Goal: Information Seeking & Learning: Learn about a topic

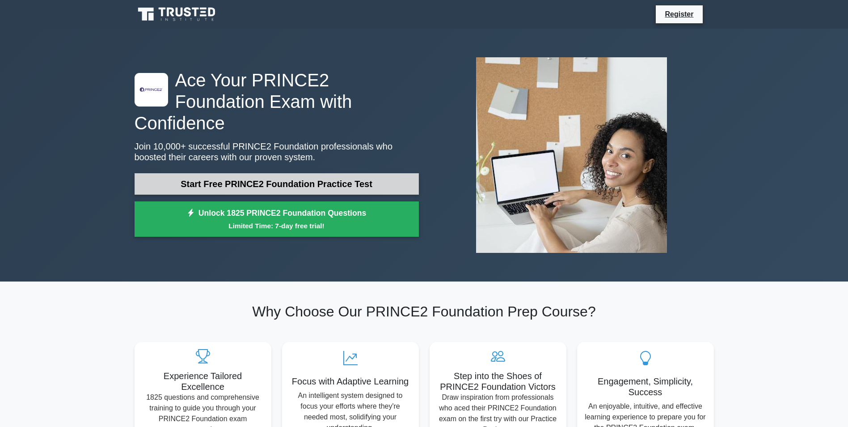
click at [304, 173] on link "Start Free PRINCE2 Foundation Practice Test" at bounding box center [277, 183] width 284 height 21
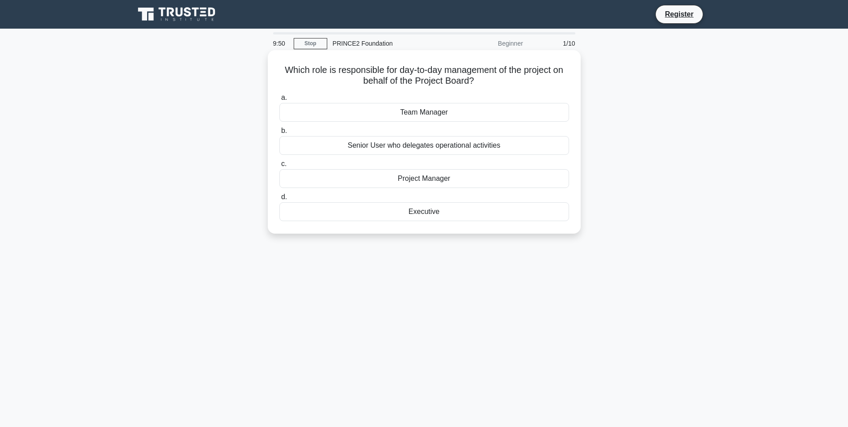
click at [466, 177] on div "Project Manager" at bounding box center [424, 178] width 290 height 19
click at [279, 167] on input "c. Project Manager" at bounding box center [279, 164] width 0 height 6
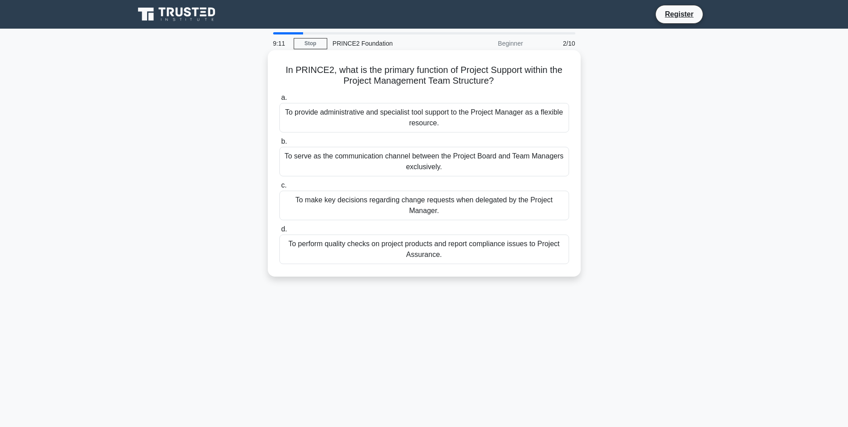
click at [396, 167] on div "To serve as the communication channel between the Project Board and Team Manage…" at bounding box center [424, 162] width 290 height 30
click at [279, 144] on input "b. To serve as the communication channel between the Project Board and Team Man…" at bounding box center [279, 142] width 0 height 6
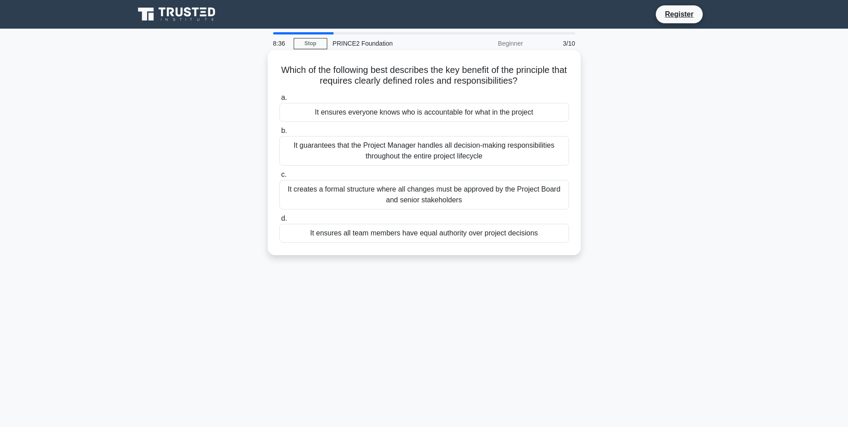
click at [418, 112] on div "It ensures everyone knows who is accountable for what in the project" at bounding box center [424, 112] width 290 height 19
click at [279, 101] on input "a. It ensures everyone knows who is accountable for what in the project" at bounding box center [279, 98] width 0 height 6
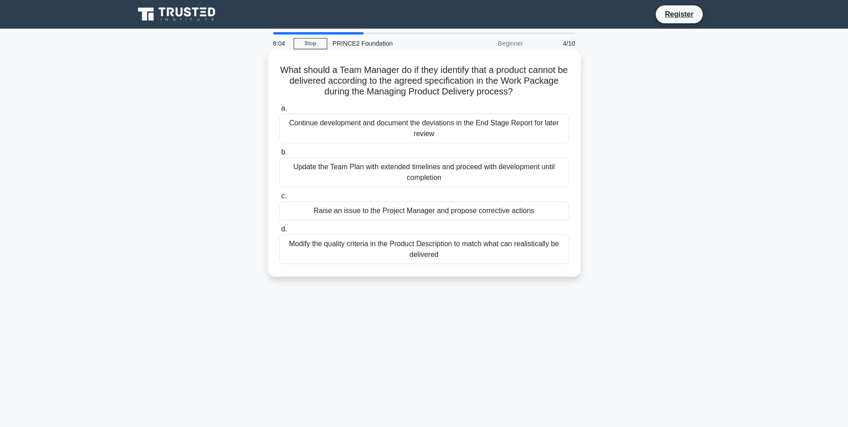
click at [344, 210] on div "Raise an issue to the Project Manager and propose corrective actions" at bounding box center [424, 210] width 290 height 19
click at [279, 199] on input "c. Raise an issue to the Project Manager and propose corrective actions" at bounding box center [279, 196] width 0 height 6
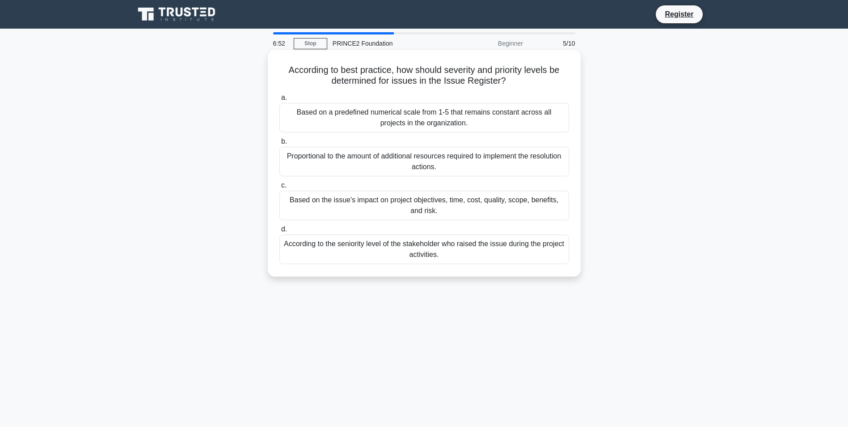
click at [354, 210] on div "Based on the issue's impact on project objectives, time, cost, quality, scope, …" at bounding box center [424, 205] width 290 height 30
click at [279, 188] on input "c. Based on the issue's impact on project objectives, time, cost, quality, scop…" at bounding box center [279, 185] width 0 height 6
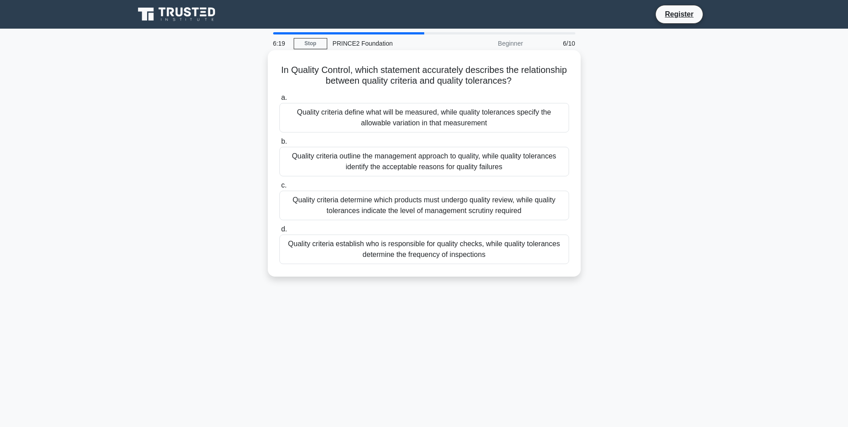
click at [427, 120] on div "Quality criteria define what will be measured, while quality tolerances specify…" at bounding box center [424, 118] width 290 height 30
click at [279, 101] on input "a. Quality criteria define what will be measured, while quality tolerances spec…" at bounding box center [279, 98] width 0 height 6
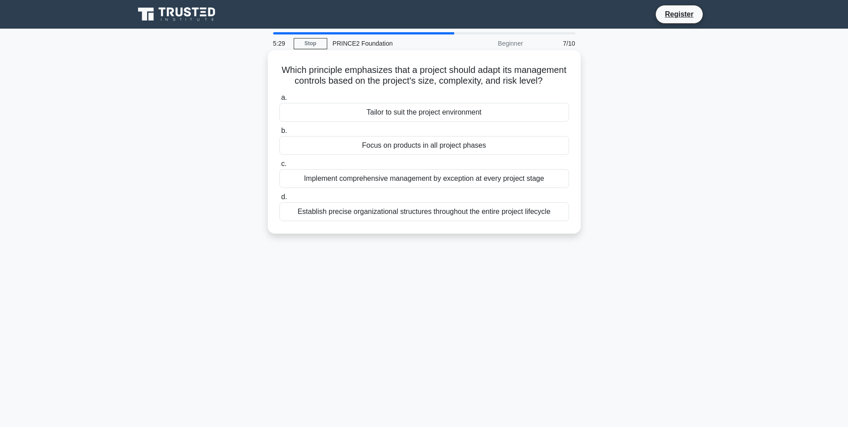
click at [474, 122] on div "Tailor to suit the project environment" at bounding box center [424, 112] width 290 height 19
click at [279, 101] on input "a. Tailor to suit the project environment" at bounding box center [279, 98] width 0 height 6
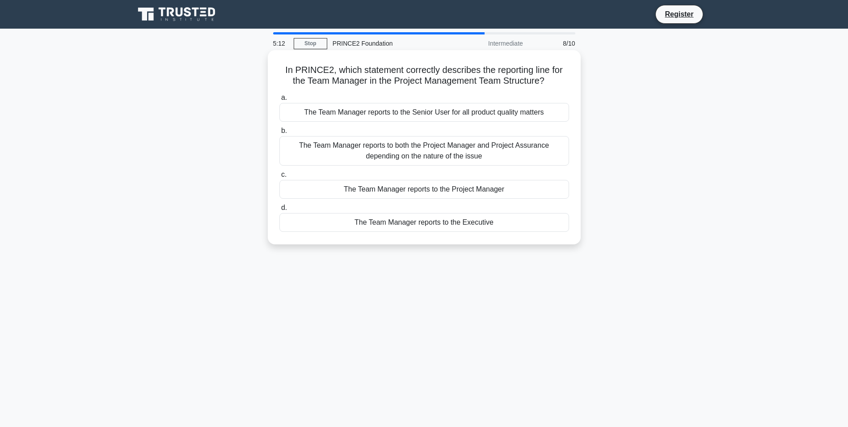
click at [401, 192] on div "The Team Manager reports to the Project Manager" at bounding box center [424, 189] width 290 height 19
click at [279, 178] on input "c. The Team Manager reports to the Project Manager" at bounding box center [279, 175] width 0 height 6
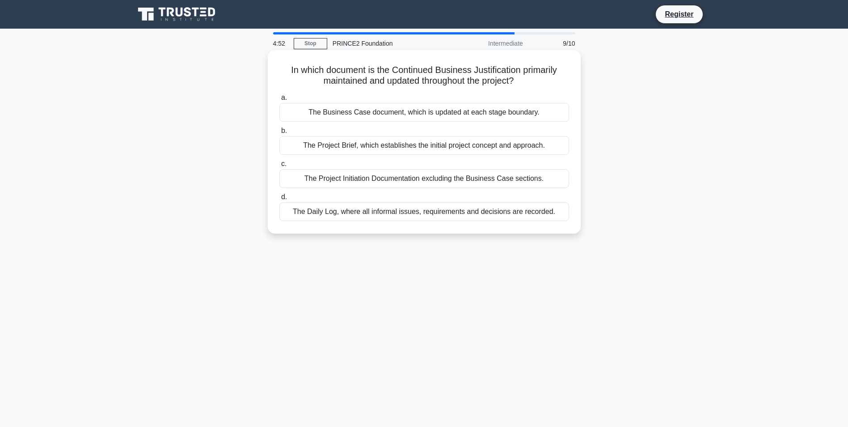
click at [401, 116] on div "The Business Case document, which is updated at each stage boundary." at bounding box center [424, 112] width 290 height 19
click at [279, 101] on input "a. The Business Case document, which is updated at each stage boundary." at bounding box center [279, 98] width 0 height 6
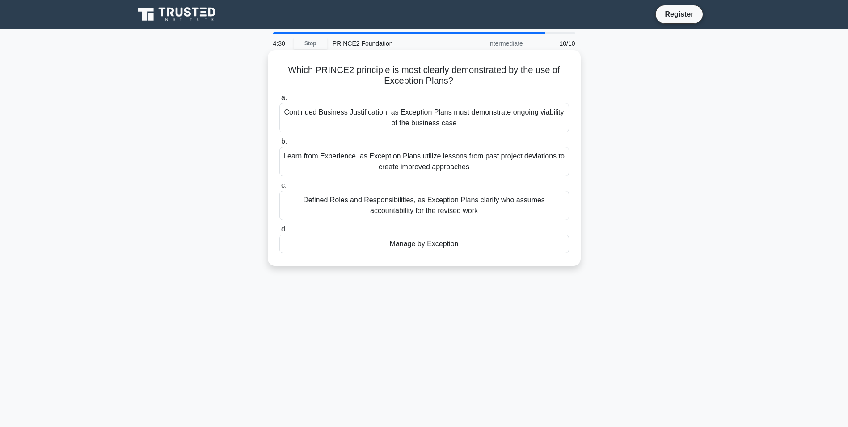
click at [423, 242] on div "Manage by Exception" at bounding box center [424, 243] width 290 height 19
click at [279, 232] on input "d. Manage by Exception" at bounding box center [279, 229] width 0 height 6
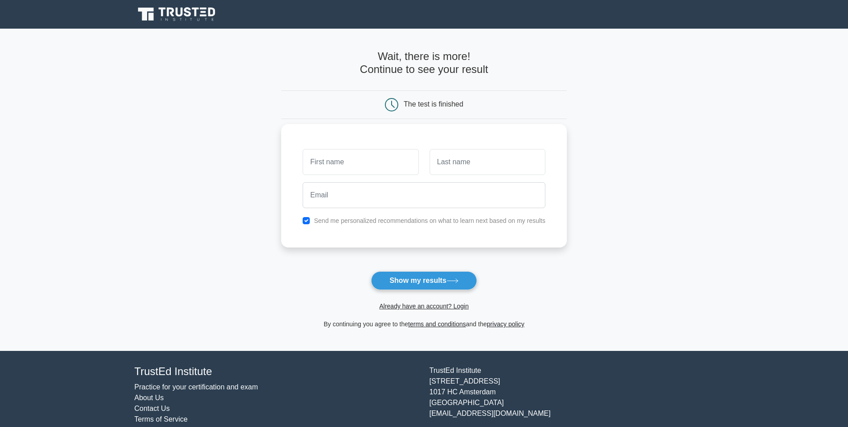
click at [360, 160] on input "text" at bounding box center [361, 162] width 116 height 26
type input "Nadeem"
click at [478, 166] on input "text" at bounding box center [488, 162] width 116 height 26
type input "Khan"
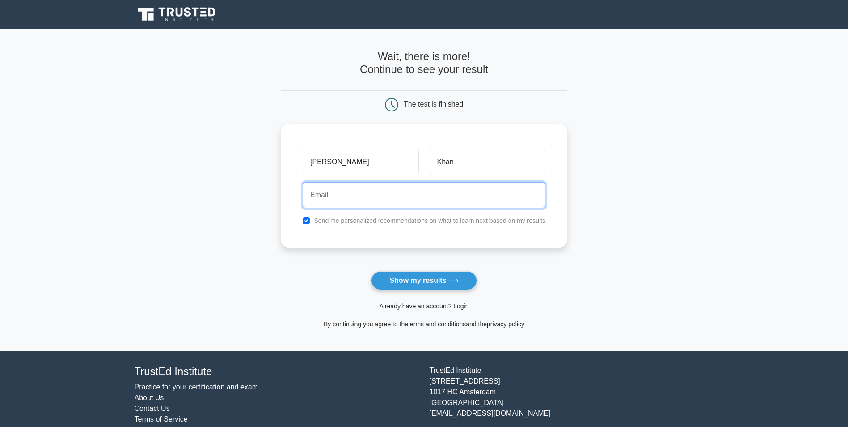
click at [444, 200] on input "email" at bounding box center [424, 195] width 243 height 26
type input "zalim03@hotmail.com"
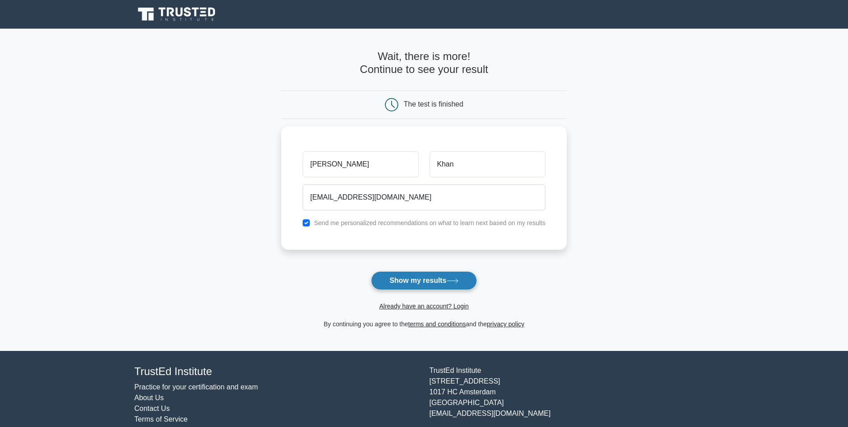
click at [441, 286] on button "Show my results" at bounding box center [424, 280] width 106 height 19
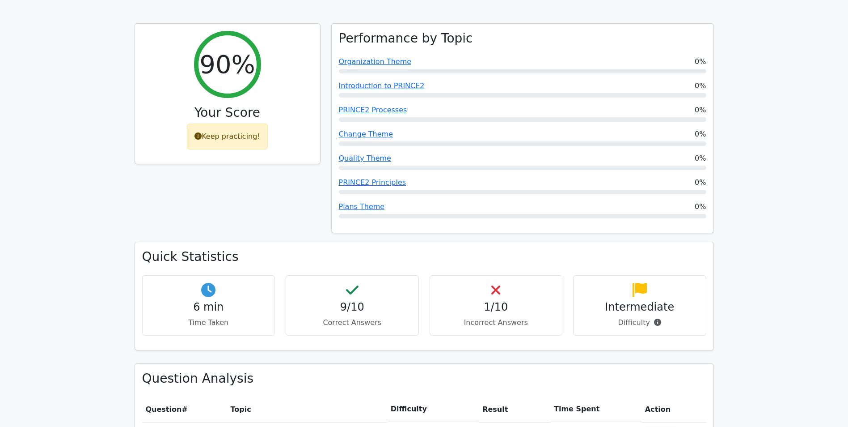
scroll to position [358, 0]
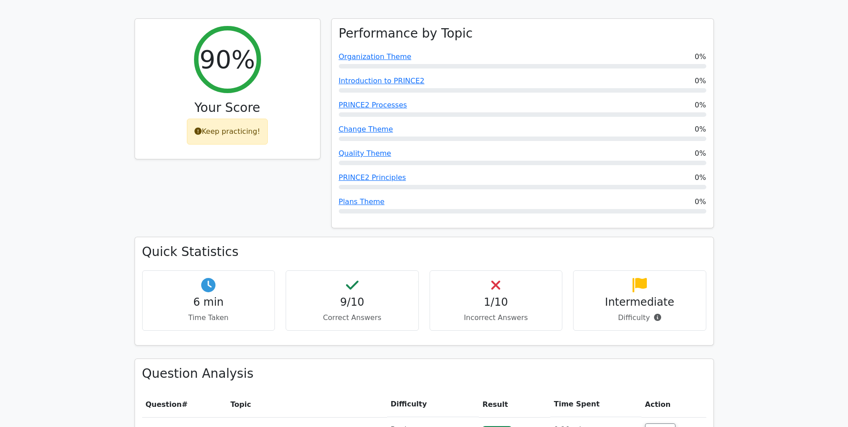
click at [495, 312] on p "Incorrect Answers" at bounding box center [496, 317] width 118 height 11
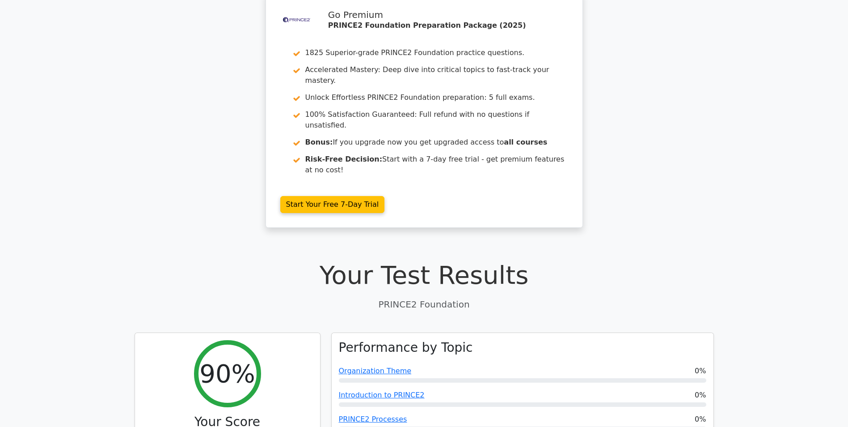
scroll to position [0, 0]
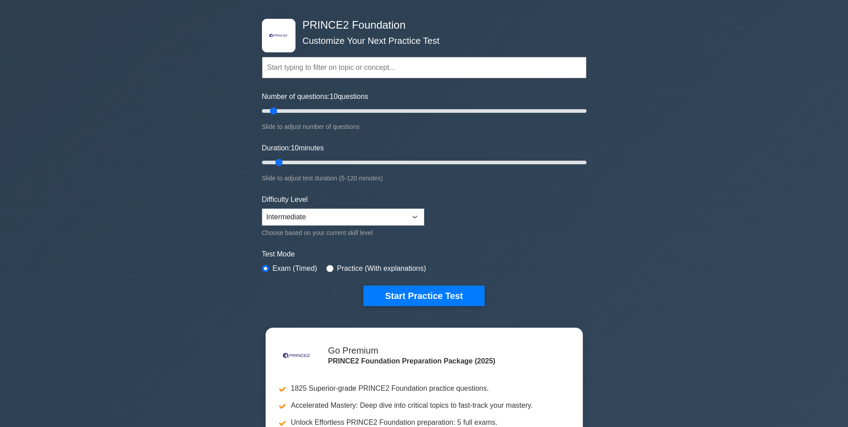
scroll to position [45, 0]
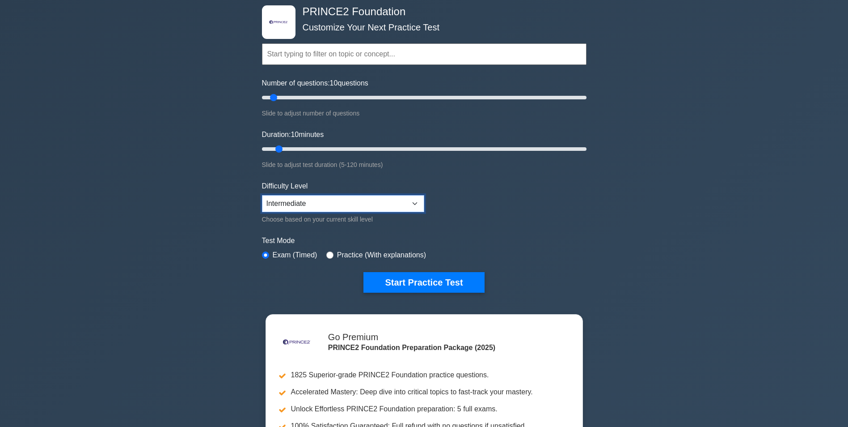
click at [421, 204] on select "Beginner Intermediate Expert" at bounding box center [343, 203] width 162 height 17
click at [262, 195] on select "Beginner Intermediate Expert" at bounding box center [343, 203] width 162 height 17
